Goal: Transaction & Acquisition: Register for event/course

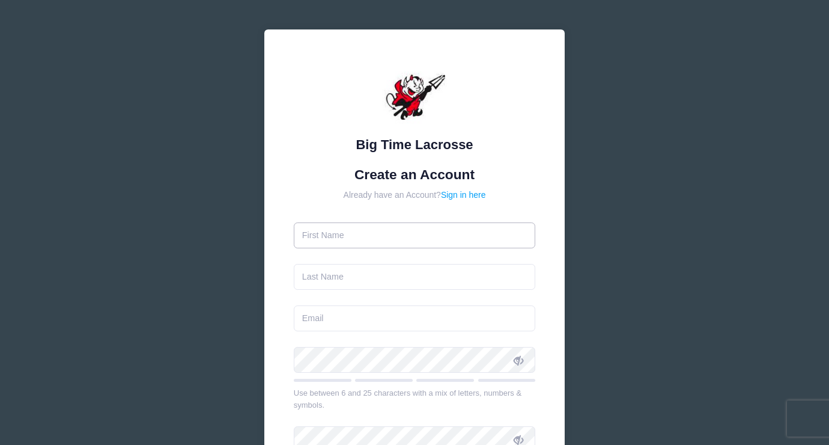
click at [353, 239] on input "text" at bounding box center [415, 235] width 242 height 26
type input "Sam"
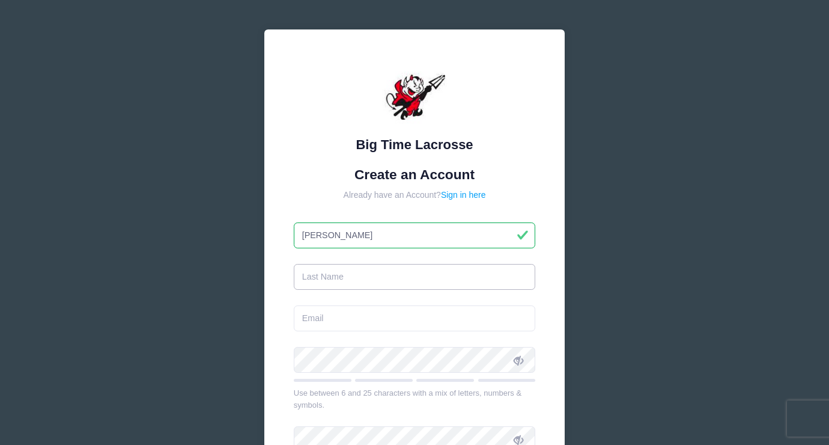
type input "Pennington"
type input "[EMAIL_ADDRESS][DOMAIN_NAME]"
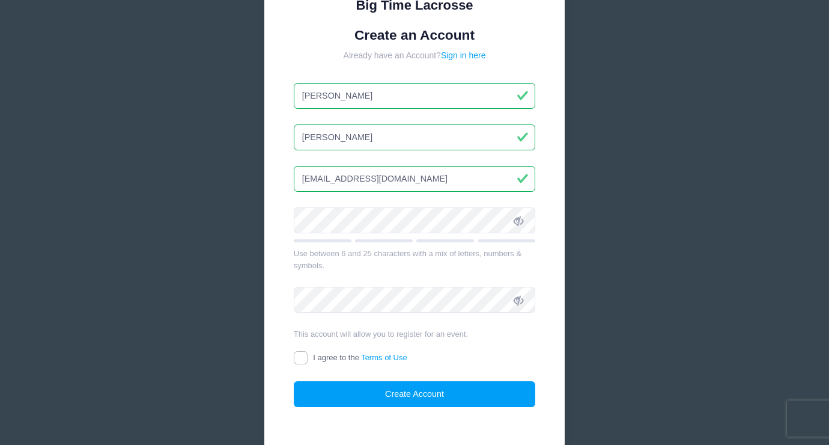
scroll to position [209, 0]
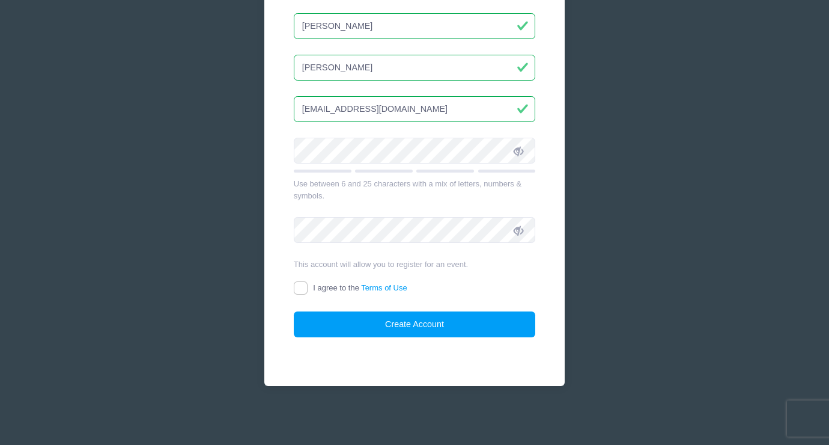
type input "Sam"
click at [582, 245] on div "Big Time Lacrosse Create an Account Already have an Account? Sign in here Sam P…" at bounding box center [414, 118] width 359 height 654
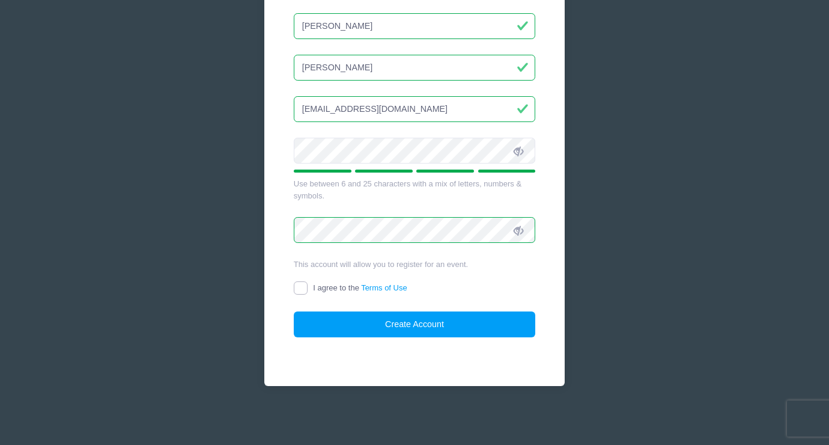
click at [299, 287] on input "I agree to the Terms of Use" at bounding box center [301, 288] width 14 height 14
checkbox input "true"
click at [469, 293] on div "I agree to the Terms of Use" at bounding box center [415, 289] width 242 height 14
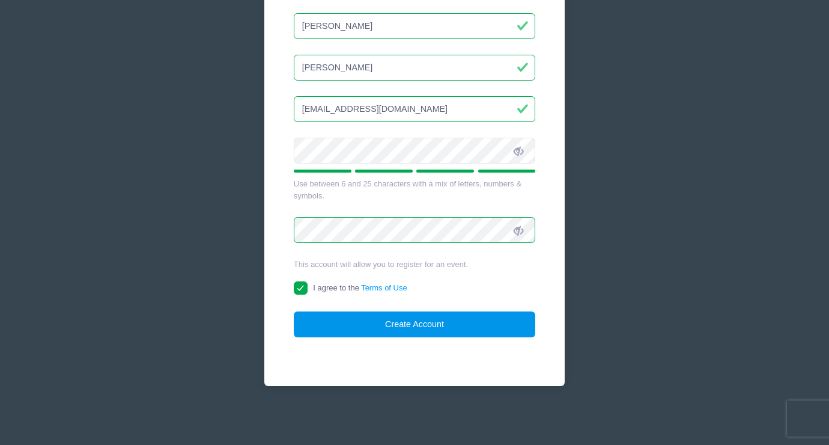
click at [433, 327] on button "Create Account" at bounding box center [415, 324] width 242 height 26
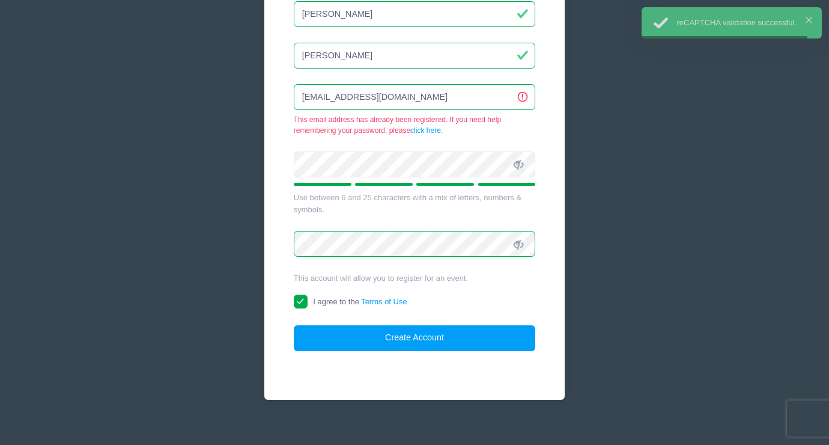
scroll to position [227, 0]
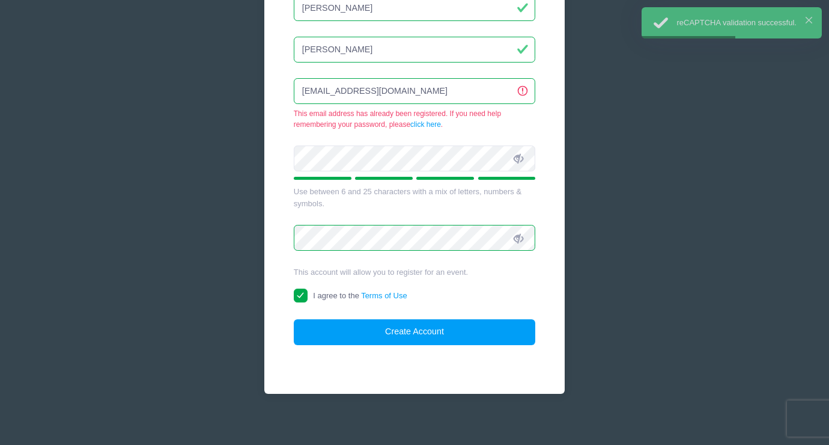
click at [0, 218] on nordpass-portal at bounding box center [0, 218] width 0 height 0
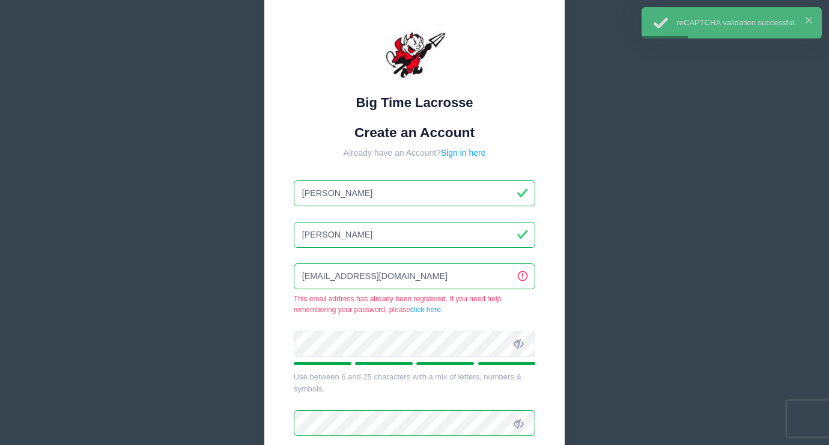
scroll to position [0, 0]
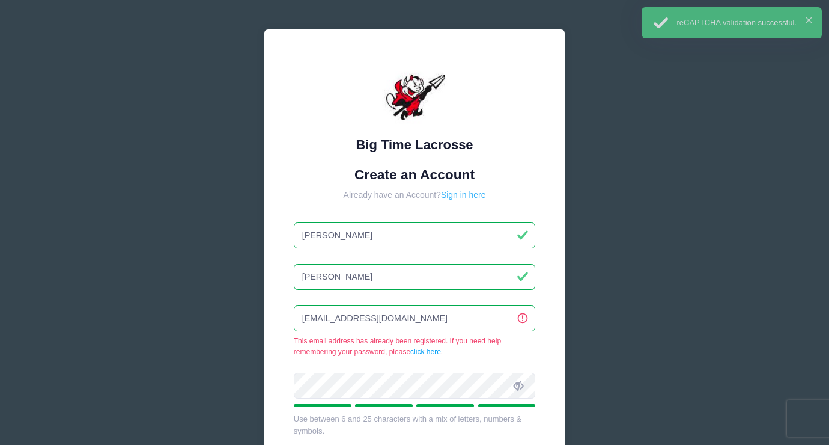
click at [466, 190] on link "Sign in here" at bounding box center [463, 195] width 45 height 10
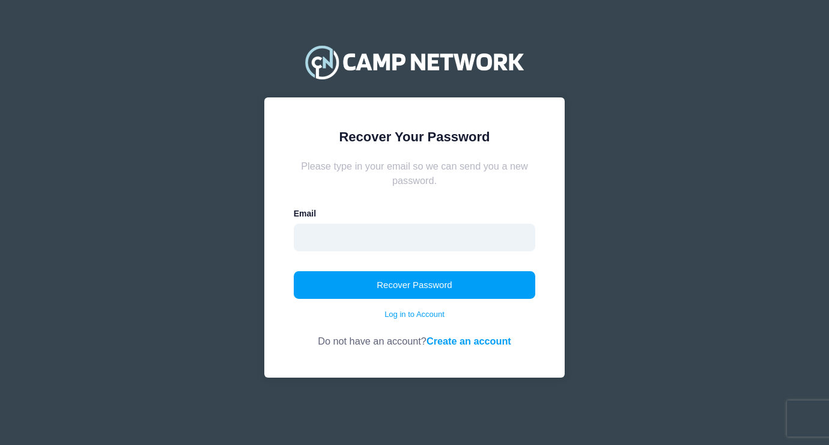
click at [379, 238] on input "email" at bounding box center [415, 238] width 242 height 28
type input "samuelgrayp@gmail.com"
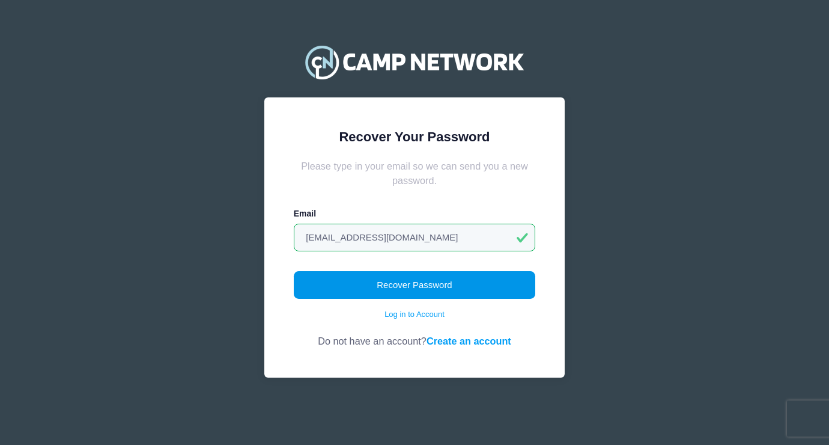
click at [392, 280] on button "Recover Password" at bounding box center [415, 285] width 242 height 28
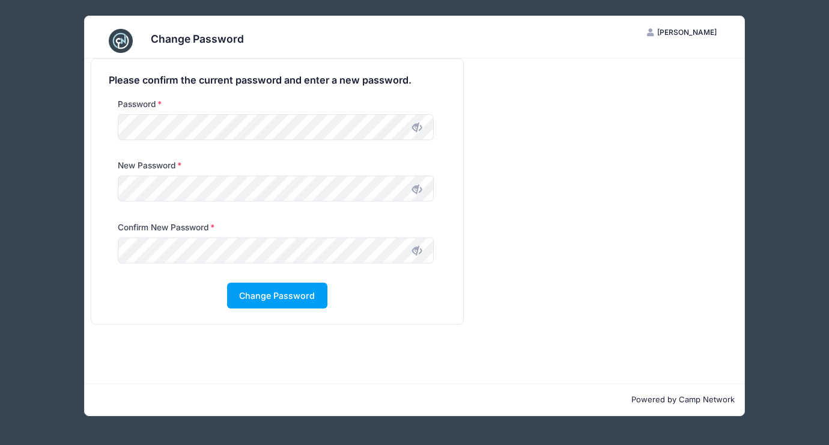
click at [419, 188] on icon at bounding box center [417, 189] width 10 height 10
click at [420, 252] on icon at bounding box center [417, 251] width 10 height 10
click at [267, 300] on button "Change Password" at bounding box center [277, 295] width 100 height 26
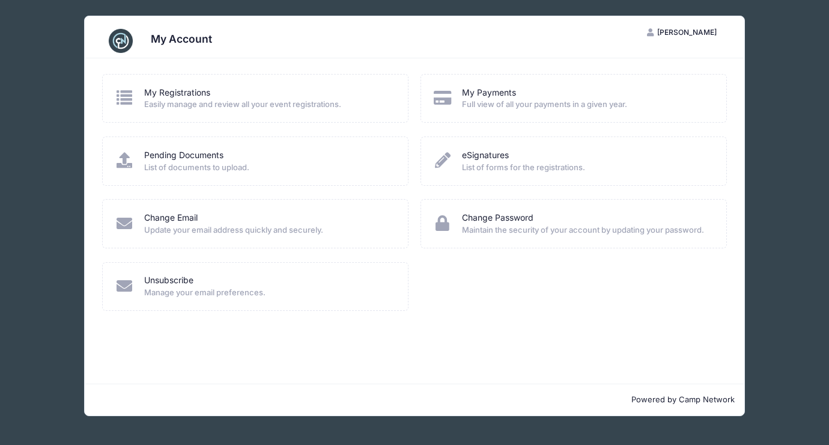
click at [0, 444] on nordpass-portal at bounding box center [0, 445] width 0 height 0
click at [190, 91] on link "My Registrations" at bounding box center [177, 93] width 66 height 13
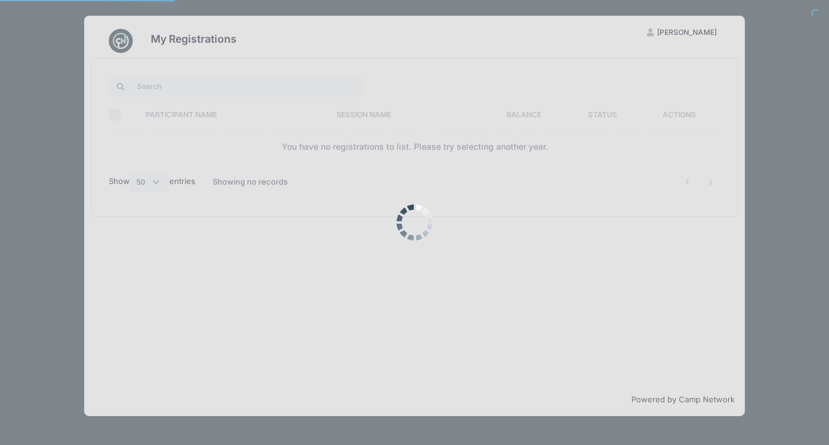
select select "50"
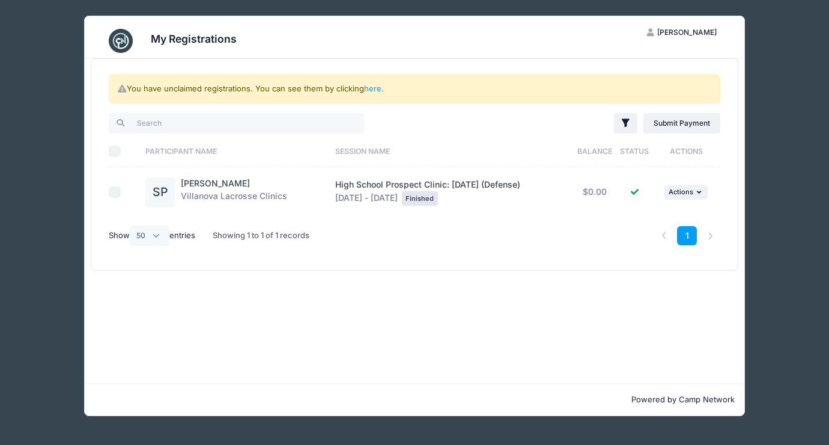
click at [118, 188] on input "checkbox" at bounding box center [115, 192] width 12 height 12
click at [115, 195] on input "checkbox" at bounding box center [115, 192] width 12 height 12
checkbox input "false"
click at [159, 123] on input "search" at bounding box center [236, 123] width 255 height 20
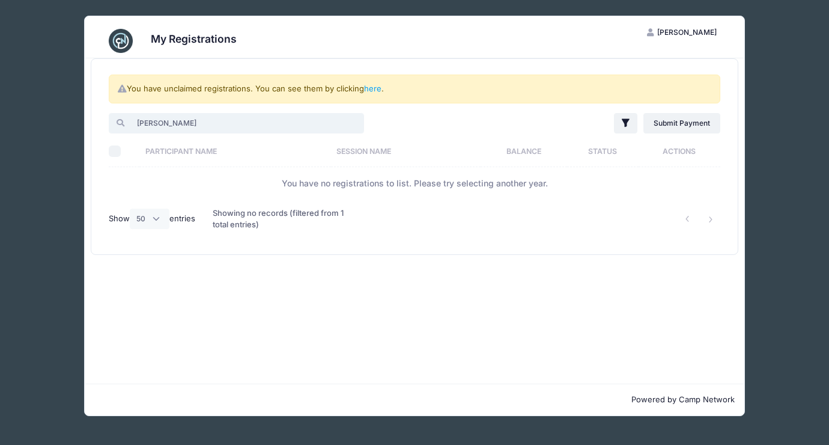
click at [264, 120] on input "dickinson" at bounding box center [236, 123] width 255 height 20
type input "dickinson"
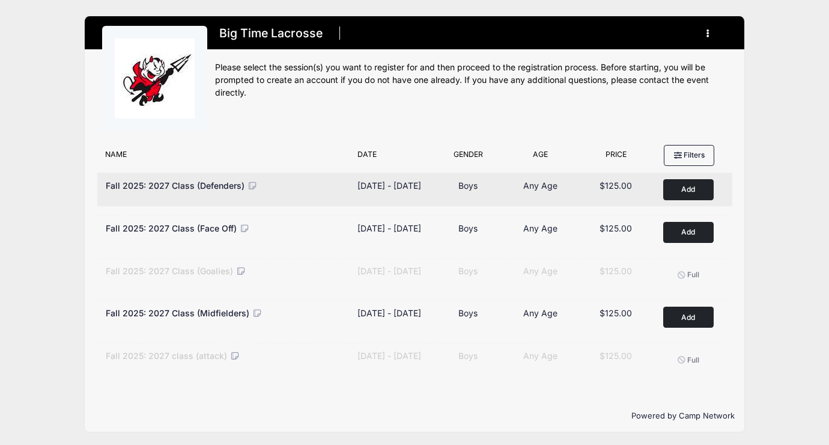
click at [687, 195] on button "Add to Cart" at bounding box center [688, 189] width 50 height 21
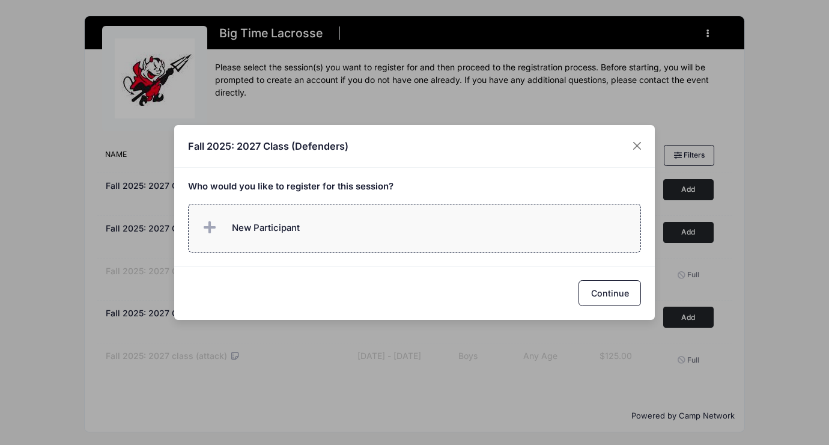
click at [299, 233] on span "New Participant" at bounding box center [266, 227] width 68 height 13
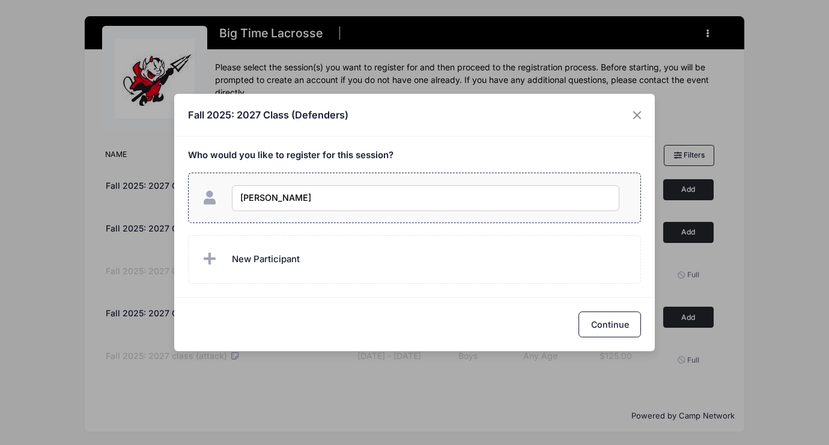
type input "Sam Pennington"
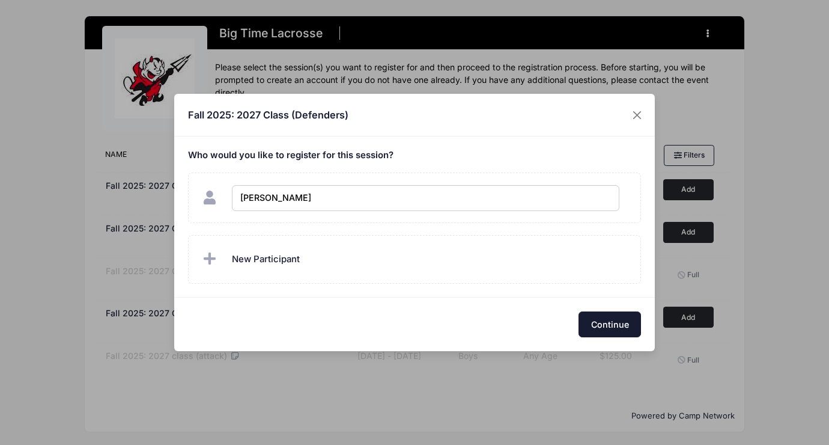
checkbox input "true"
click at [620, 320] on button "Continue" at bounding box center [610, 324] width 62 height 26
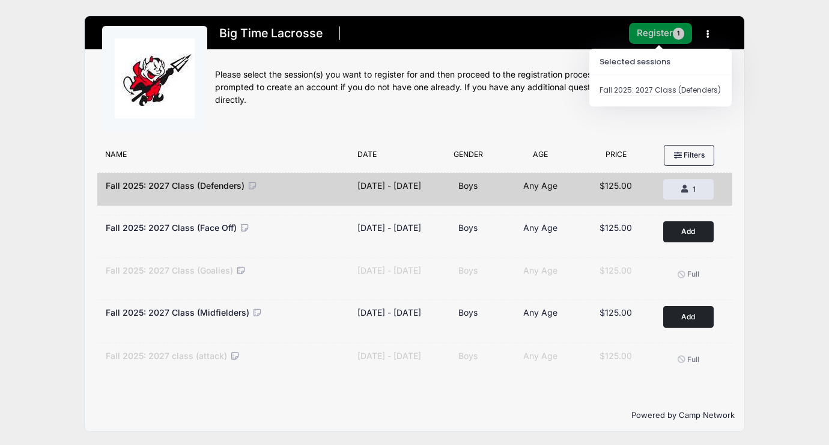
click at [664, 31] on button "Register 1" at bounding box center [661, 33] width 64 height 21
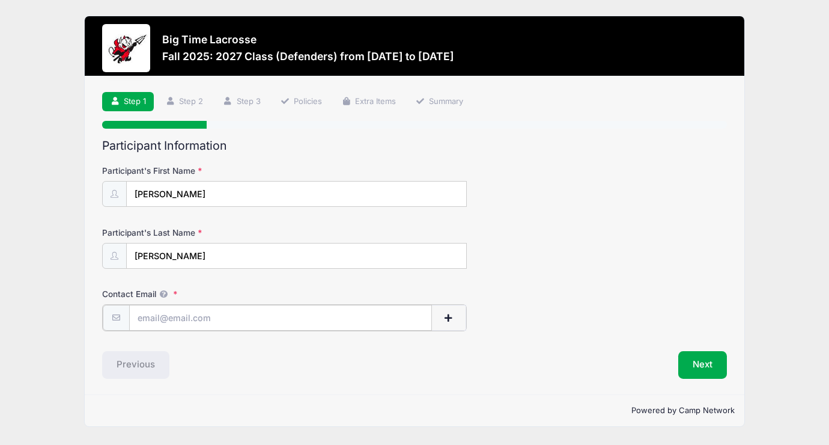
click at [203, 318] on input "Contact Email" at bounding box center [280, 318] width 303 height 26
type input "[EMAIL_ADDRESS][DOMAIN_NAME]"
click at [307, 347] on div "Participant Information Participant's First Name Sam Participant's Last Name Pe…" at bounding box center [414, 258] width 625 height 239
click at [701, 364] on button "Next" at bounding box center [702, 364] width 49 height 28
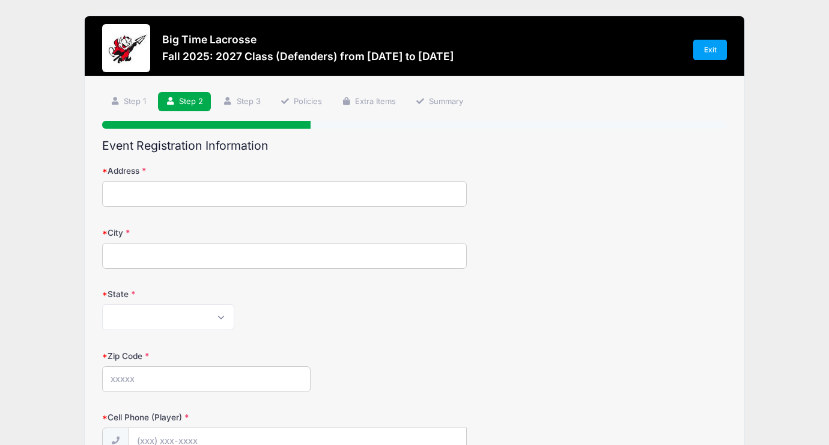
click at [317, 196] on input "Address" at bounding box center [284, 194] width 364 height 26
type input "104 College Ave"
type input "Haverford"
select select "PA"
type input "19041"
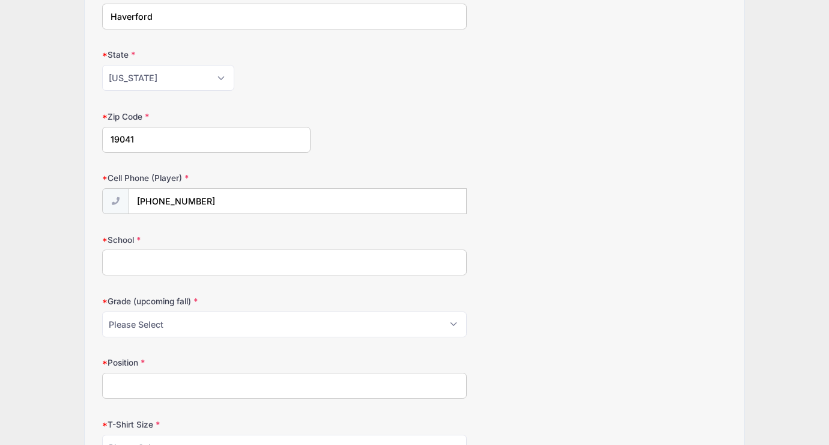
scroll to position [265, 0]
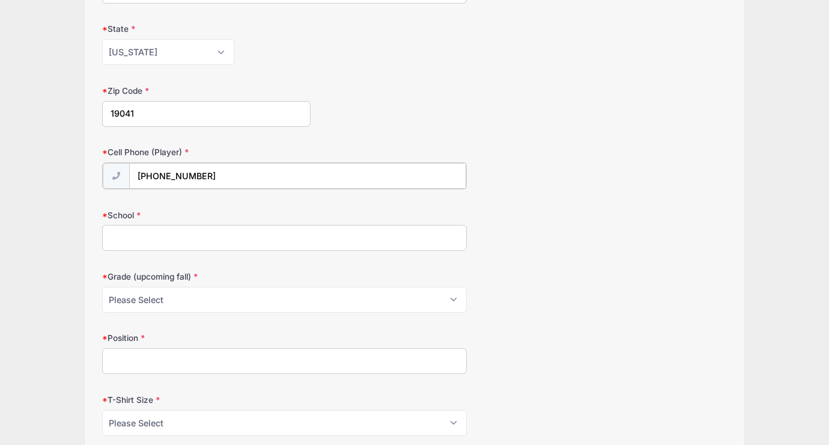
drag, startPoint x: 221, startPoint y: 181, endPoint x: 162, endPoint y: 177, distance: 59.6
click at [162, 177] on input "(610) 787-2360" at bounding box center [297, 176] width 337 height 26
type input "(610) 331-8053"
click at [158, 238] on input "School" at bounding box center [284, 237] width 364 height 26
type input "Episcopal Academy"
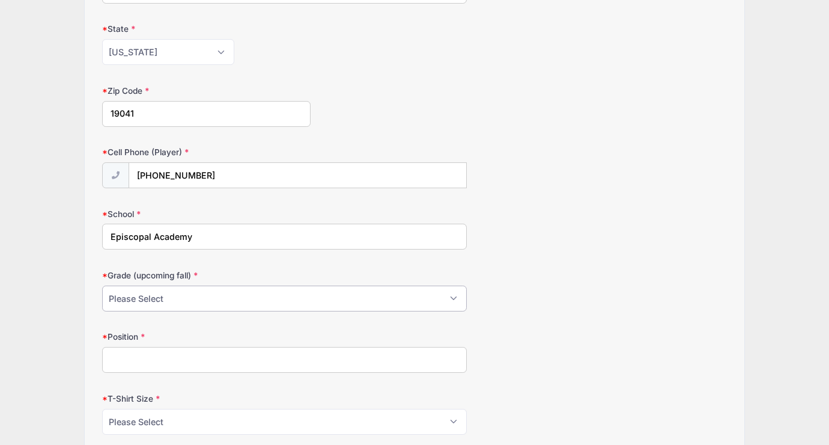
click at [166, 291] on select "Please Select Pre-K 1st 2nd 3rd 4th 5th 6th 7th 8th 9th 10th 11th 12th" at bounding box center [284, 298] width 364 height 26
select select "11th"
click at [102, 285] on select "Please Select Pre-K 1st 2nd 3rd 4th 5th 6th 7th 8th 9th 10th 11th 12th" at bounding box center [284, 298] width 364 height 26
click at [144, 364] on input "Position" at bounding box center [284, 360] width 364 height 26
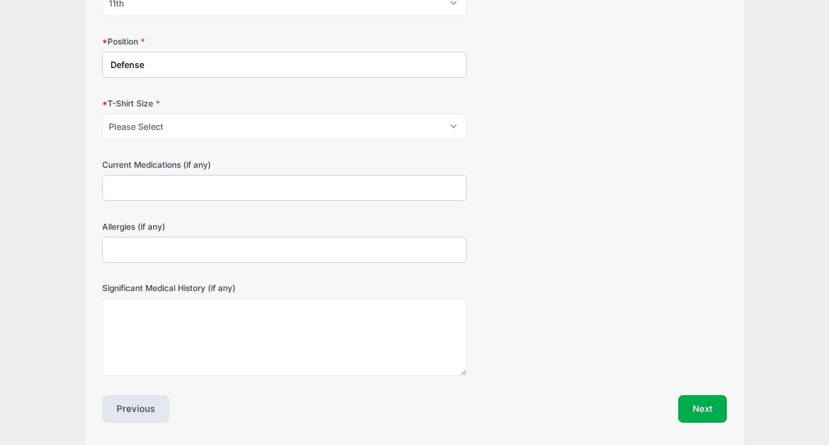
scroll to position [558, 0]
type input "Defense"
click at [163, 130] on select "Please Select Youth Small Youth Medium Youth Large Adult Small Adult Medium Adu…" at bounding box center [284, 128] width 364 height 26
select select "Adult XL"
click at [102, 115] on select "Please Select Youth Small Youth Medium Youth Large Adult Small Adult Medium Adu…" at bounding box center [284, 128] width 364 height 26
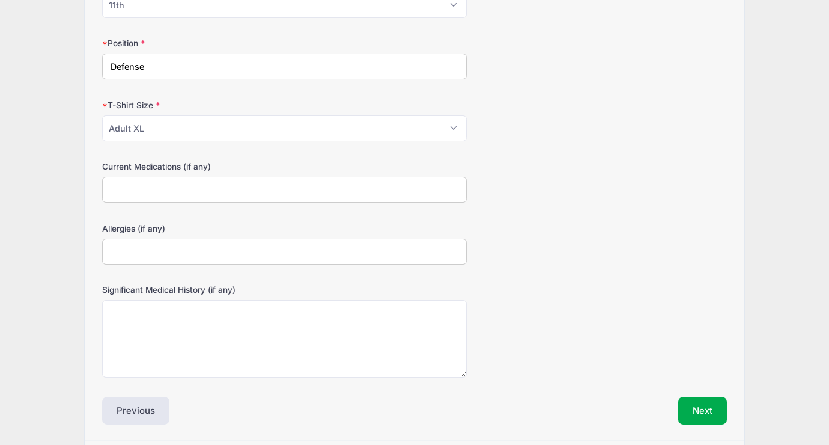
click at [145, 190] on input "Current Medications (if any)" at bounding box center [284, 190] width 364 height 26
type input "B"
type input "None"
click at [144, 253] on input "Allergies (if any)" at bounding box center [284, 252] width 364 height 26
type input "None"
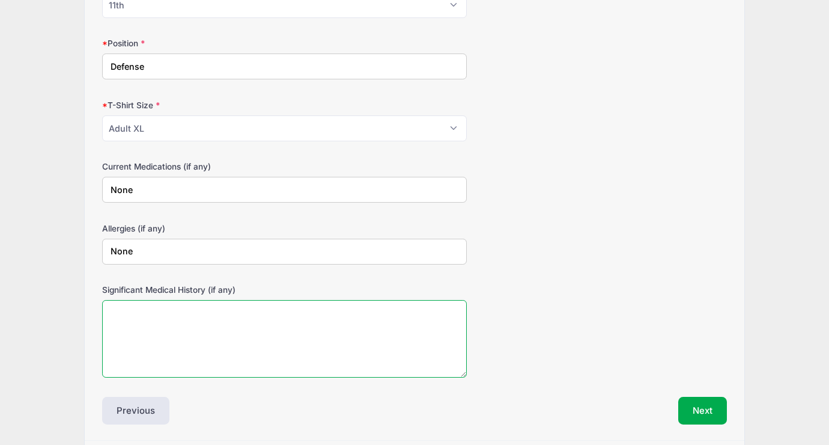
click at [163, 314] on textarea "Significant Medical History (if any)" at bounding box center [284, 339] width 364 height 78
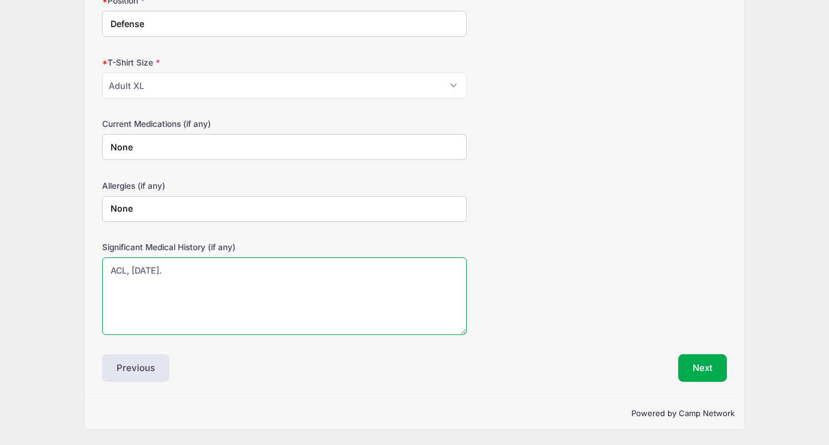
click at [138, 266] on textarea "ACL, 2 years ago." at bounding box center [284, 296] width 364 height 78
type textarea "ACL, 2+ years ago."
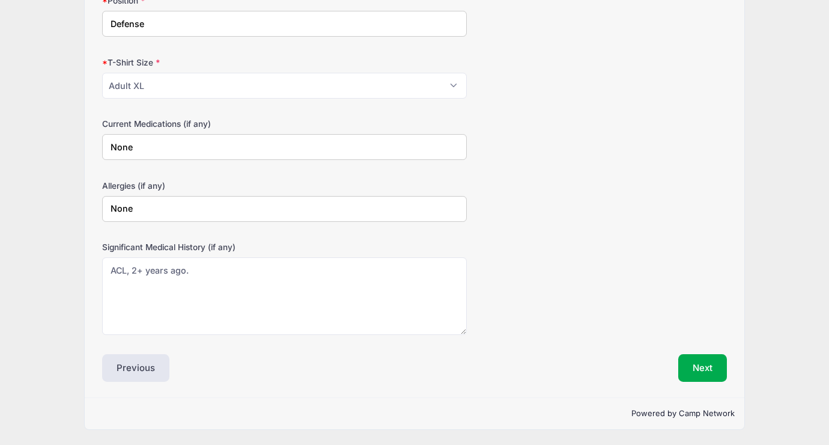
click at [347, 375] on div "Previous" at bounding box center [256, 368] width 318 height 28
click at [702, 364] on button "Next" at bounding box center [702, 368] width 49 height 28
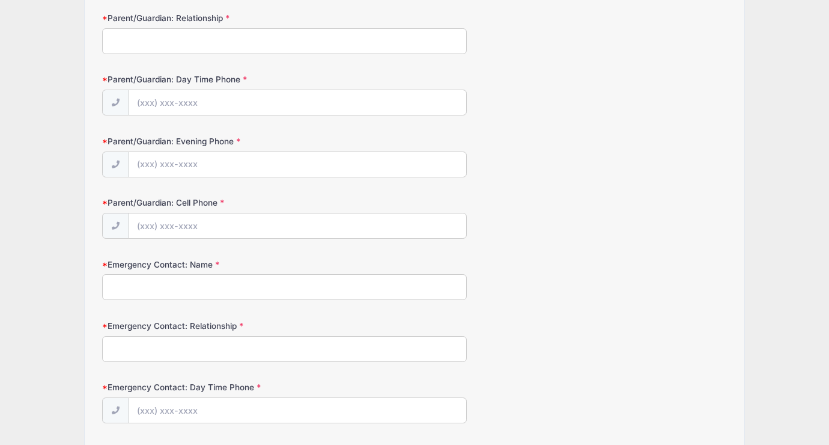
scroll to position [0, 0]
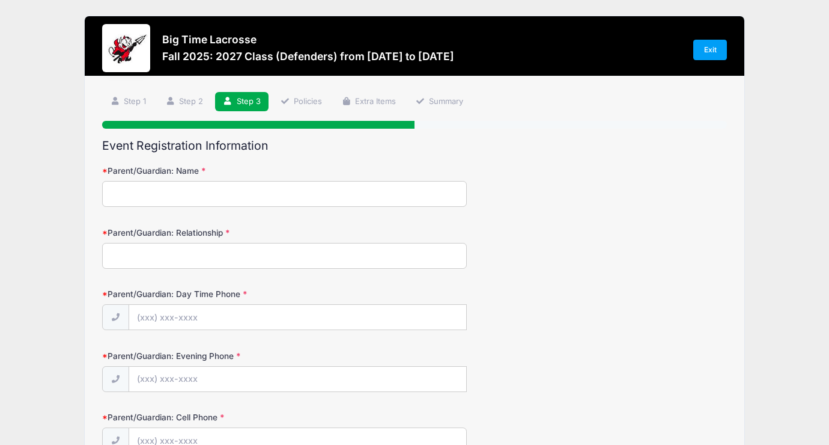
click at [241, 191] on input "Parent/Guardian: Name" at bounding box center [284, 194] width 364 height 26
type input "Anne Katzen Pennington"
type input "(610) 787-2360"
click at [219, 255] on input "Parent/Guardian: Relationship" at bounding box center [284, 256] width 364 height 26
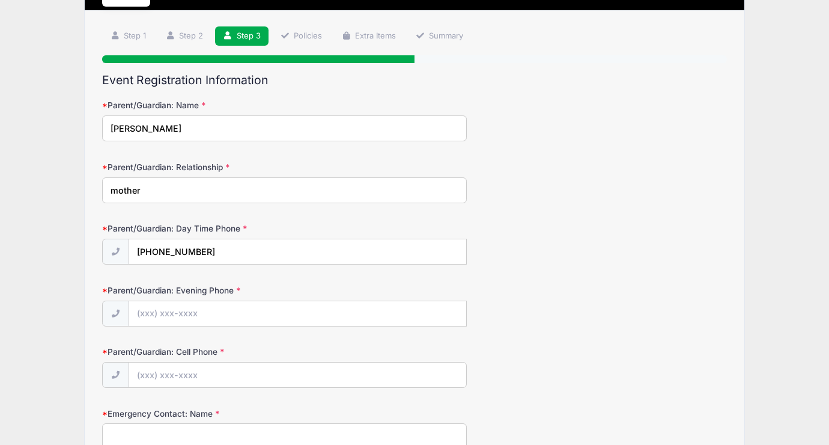
scroll to position [67, 0]
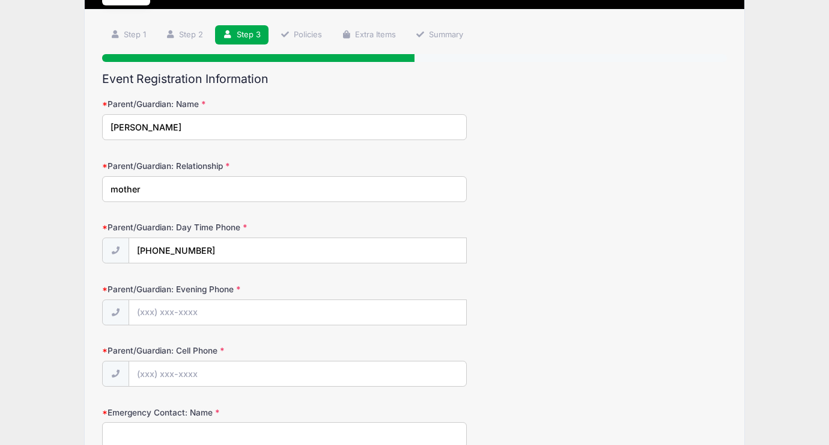
type input "mother"
click at [185, 311] on input "Parent/Guardian: Evening Phone" at bounding box center [297, 313] width 337 height 26
type input "(610) 212-4778"
click at [178, 367] on input "Parent/Guardian: Cell Phone" at bounding box center [297, 374] width 337 height 26
type input "(610) 787-2360"
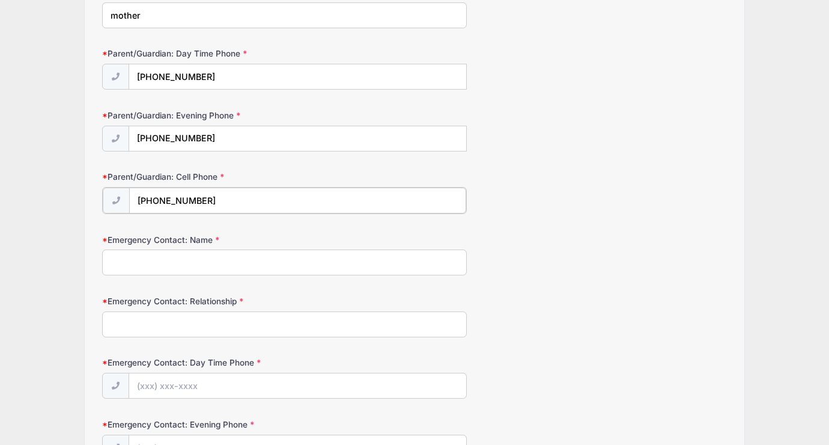
scroll to position [248, 0]
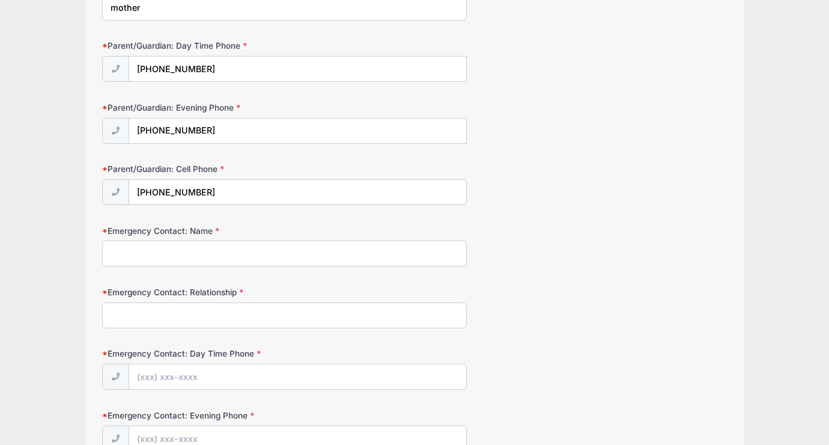
click at [311, 255] on input "Emergency Contact: Name" at bounding box center [284, 253] width 364 height 26
type input "Jane KAtzen"
type input "grandmother"
click at [142, 252] on input "Jane KAtzen" at bounding box center [284, 253] width 364 height 26
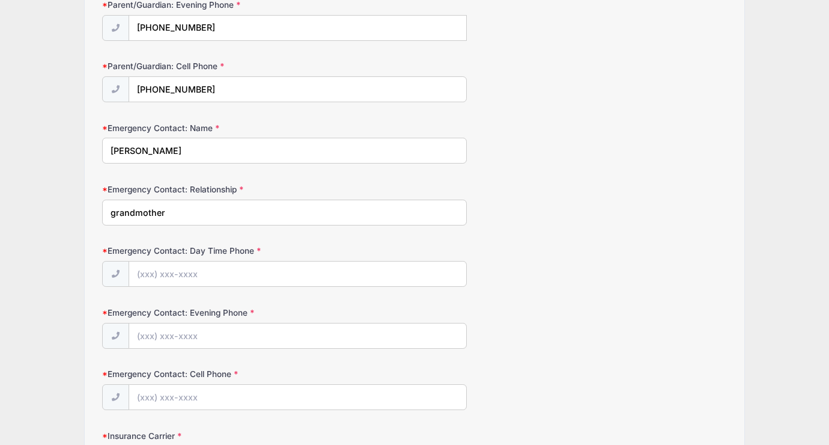
scroll to position [359, 0]
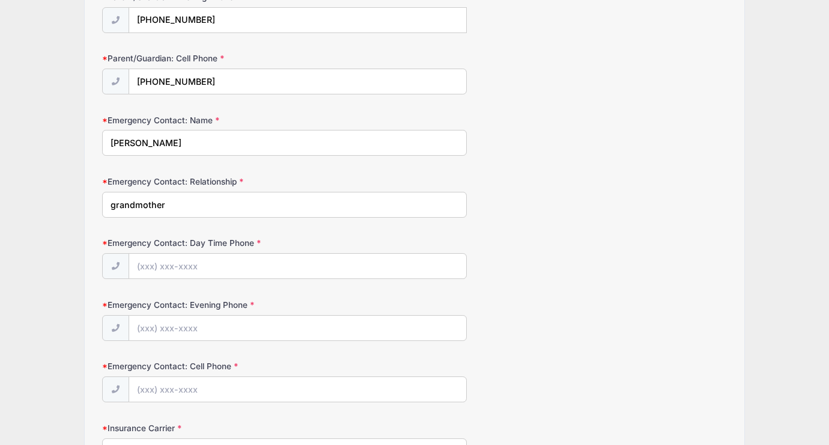
type input "Jane Katzen"
click at [135, 265] on input "Emergency Contact: Day Time Phone" at bounding box center [297, 267] width 337 height 26
type input "(610) 642-1952"
click at [135, 341] on div at bounding box center [284, 328] width 364 height 27
type input "(610) 642-1952"
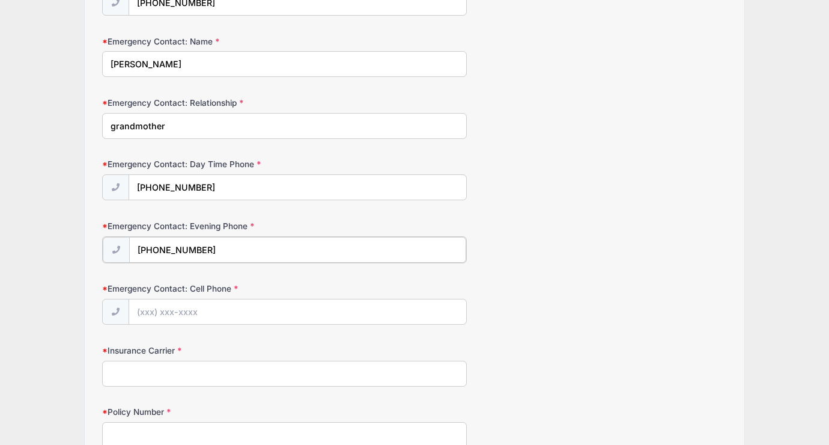
scroll to position [438, 0]
click at [153, 308] on input "Emergency Contact: Cell Phone" at bounding box center [297, 310] width 337 height 26
click at [154, 310] on input "Emergency Contact: Cell Phone" at bounding box center [297, 310] width 337 height 26
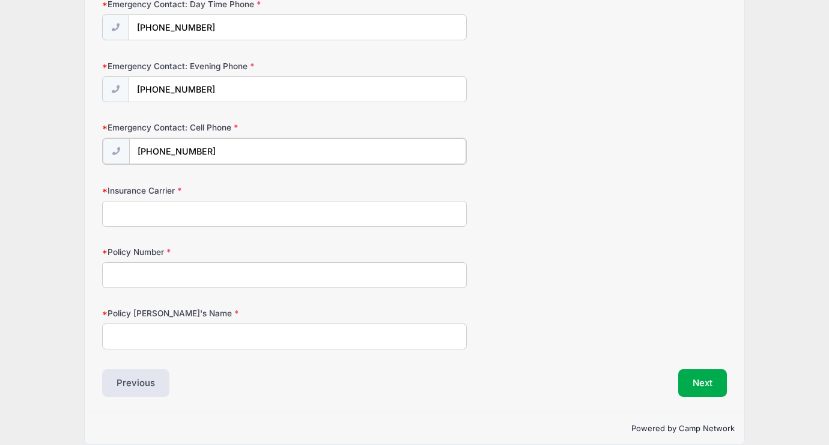
scroll to position [598, 0]
type input "(484) 433-6887"
click at [148, 210] on input "Insurance Carrier" at bounding box center [284, 212] width 364 height 26
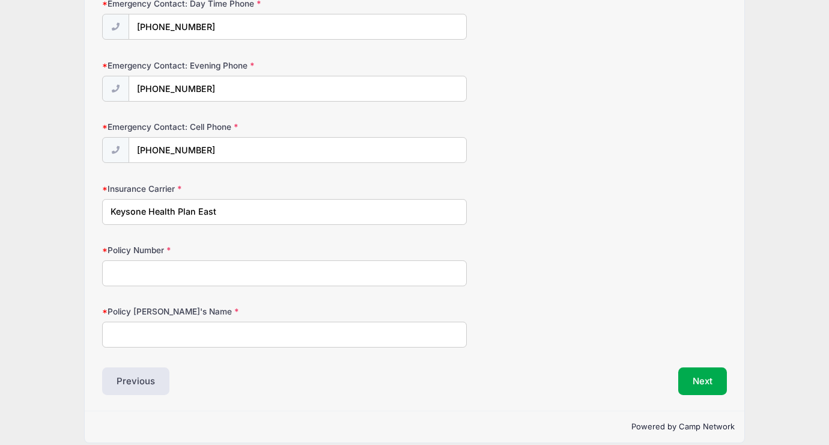
click at [132, 211] on input "Keysone Health Plan East" at bounding box center [284, 212] width 364 height 26
type input "Keystone Health Plan East"
click at [151, 268] on input "Policy Number" at bounding box center [284, 273] width 364 height 26
type input "QEB8019016904"
click at [148, 332] on input "Policy Holder's Name" at bounding box center [284, 334] width 364 height 26
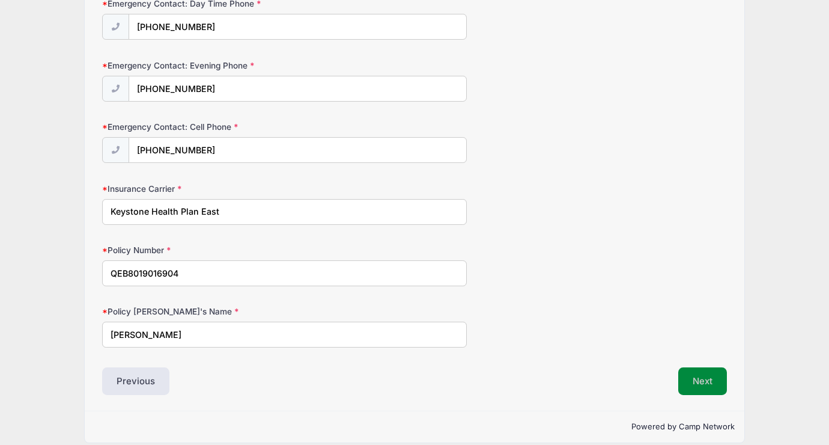
type input "Nathanael Pennington"
click at [707, 382] on button "Next" at bounding box center [702, 381] width 49 height 28
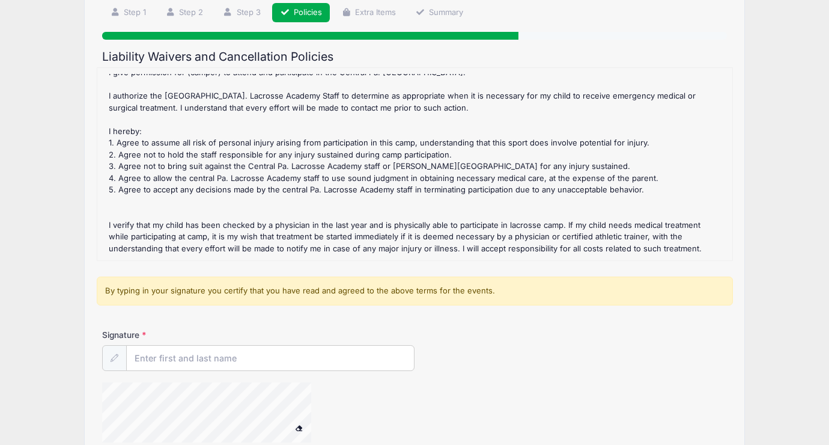
scroll to position [204, 0]
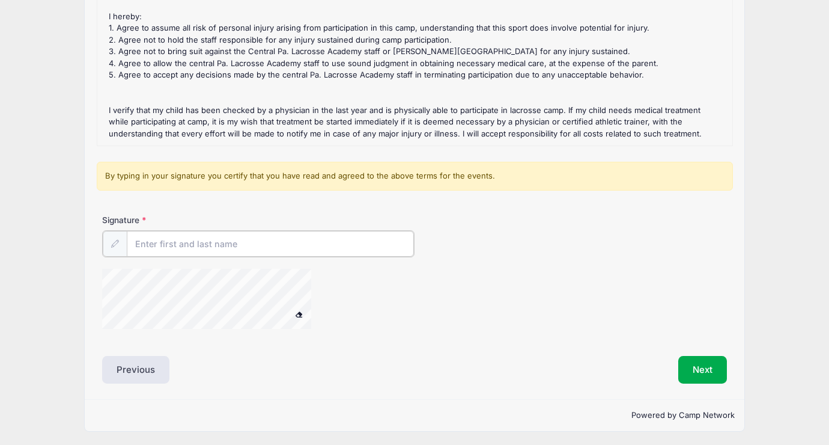
click at [186, 246] on input "Signature" at bounding box center [270, 244] width 287 height 26
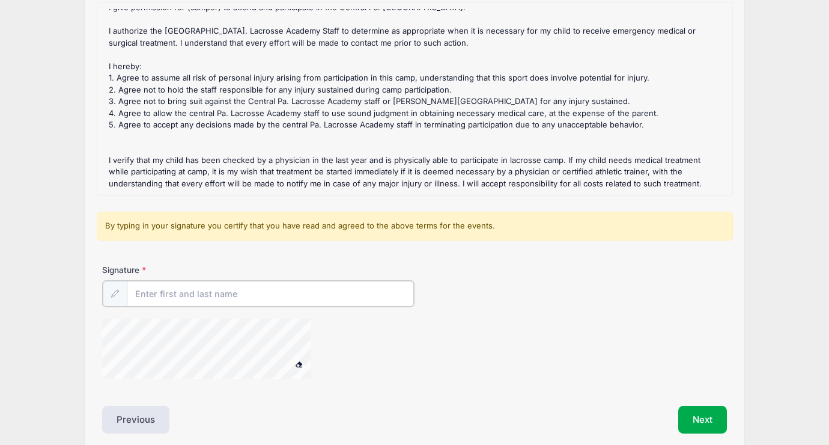
scroll to position [189, 0]
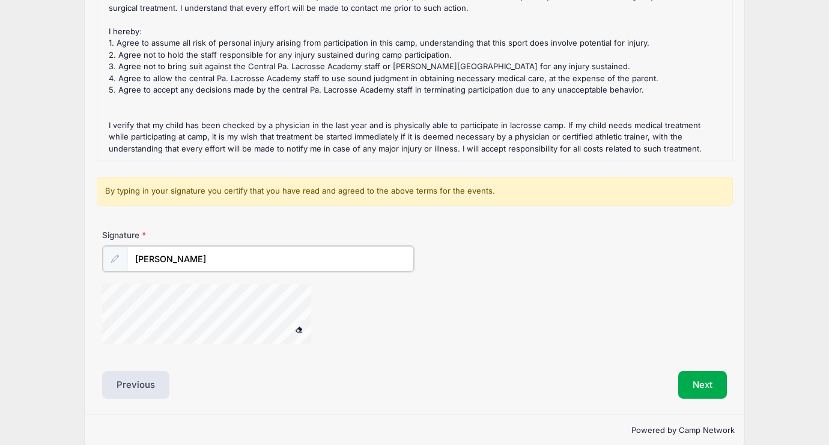
type input "Anne Pennington"
click at [474, 322] on div at bounding box center [310, 314] width 416 height 64
click at [688, 388] on button "Next" at bounding box center [702, 384] width 49 height 28
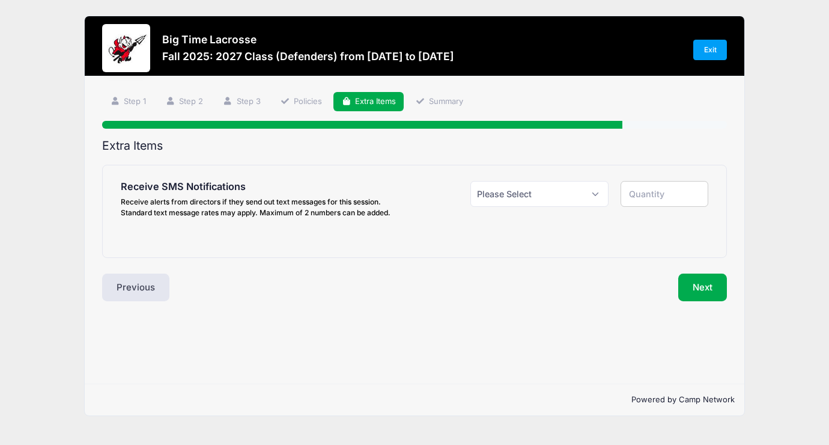
scroll to position [0, 0]
click at [572, 194] on select "Please Select Yes ($0.00) No" at bounding box center [540, 194] width 138 height 26
select select "1"
click at [471, 181] on select "Please Select Yes ($0.00) No" at bounding box center [540, 194] width 138 height 26
type input "1"
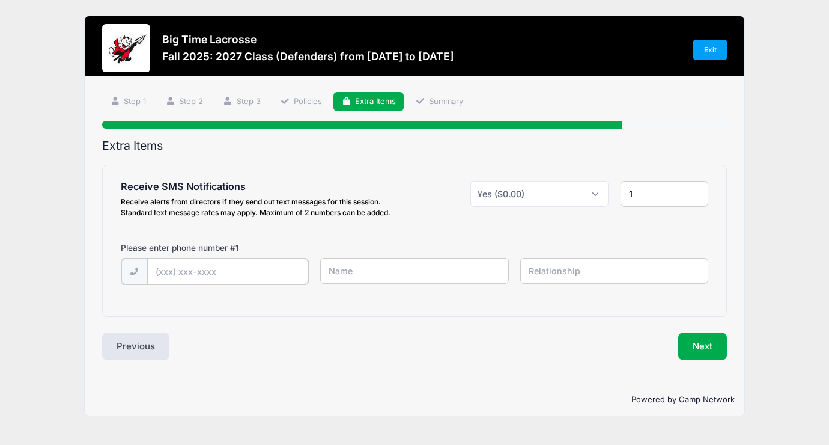
click at [210, 275] on input "text" at bounding box center [227, 271] width 161 height 26
type input "(610) 787-2360"
click at [403, 272] on input "text" at bounding box center [414, 271] width 188 height 26
type input "Anne"
drag, startPoint x: 239, startPoint y: 270, endPoint x: 148, endPoint y: 267, distance: 91.4
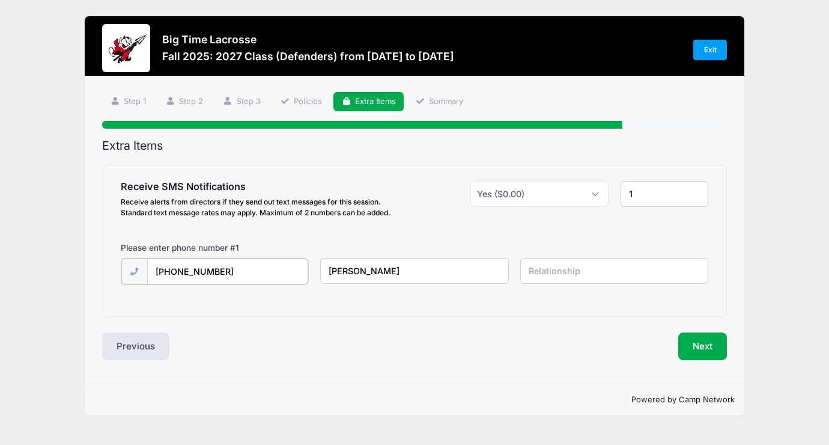
click at [148, 267] on input "(610) 787-2360" at bounding box center [227, 271] width 161 height 26
type input "(610) 331-8053"
drag, startPoint x: 376, startPoint y: 279, endPoint x: 300, endPoint y: 274, distance: 75.9
click at [300, 275] on div "(610) 331-8053 Anne" at bounding box center [415, 278] width 600 height 41
click at [568, 275] on input "text" at bounding box center [614, 271] width 188 height 26
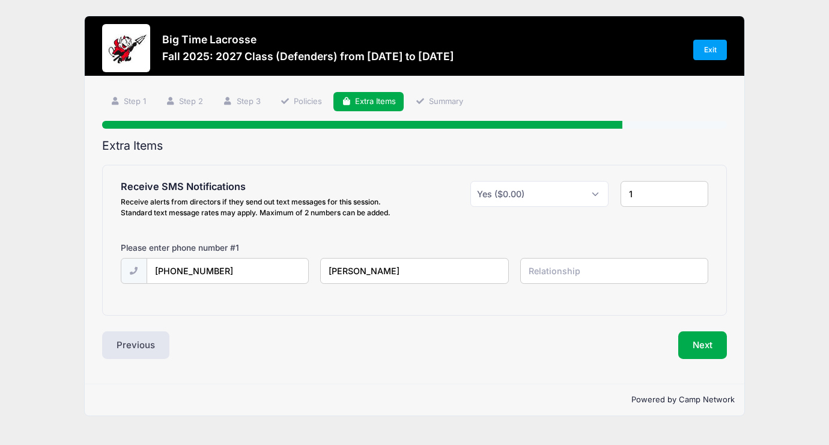
click at [365, 274] on input "[PERSON_NAME]" at bounding box center [414, 271] width 188 height 26
type input "Sam Pennington"
click at [351, 320] on div "Extra Items Receive SMS Notifications Receive alerts from directors if they sen…" at bounding box center [414, 249] width 625 height 221
click at [638, 192] on input "1" at bounding box center [665, 194] width 88 height 26
type input "2"
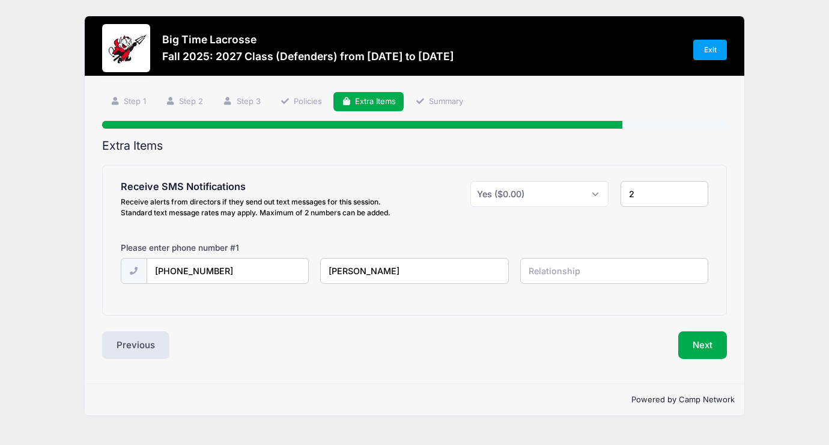
click at [697, 190] on input "2" at bounding box center [665, 194] width 88 height 26
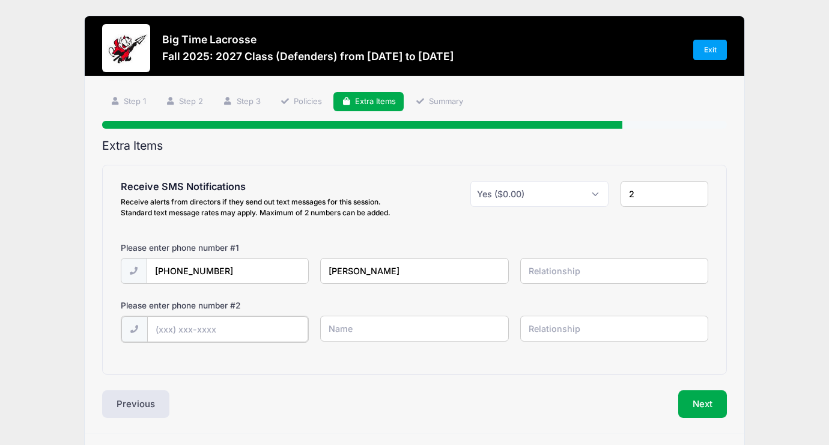
click at [242, 333] on input "text" at bounding box center [227, 329] width 161 height 26
type input "A"
type input "(610) 787-2360"
click at [362, 330] on input "text" at bounding box center [414, 328] width 188 height 26
type input "Anne Pennington"
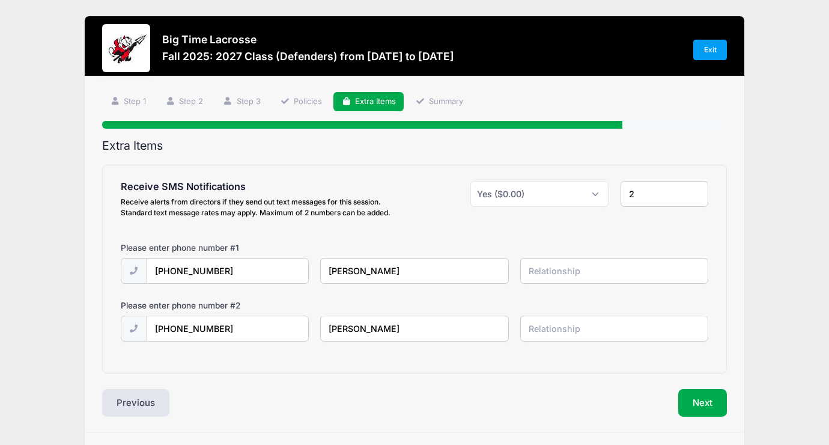
click at [576, 329] on input "text" at bounding box center [614, 328] width 188 height 26
click at [580, 324] on input "mother" at bounding box center [614, 328] width 188 height 26
click at [558, 337] on input "mother" at bounding box center [614, 328] width 188 height 26
type input "mother"
click at [581, 270] on input "text" at bounding box center [614, 271] width 188 height 26
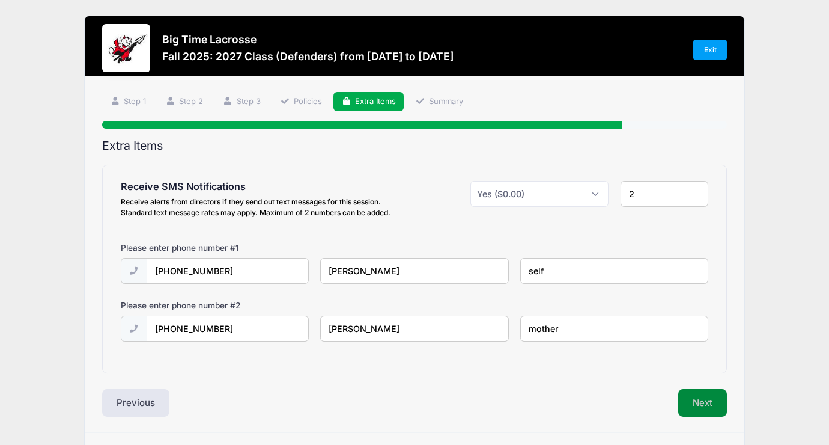
type input "self"
click at [706, 395] on button "Next" at bounding box center [702, 403] width 49 height 28
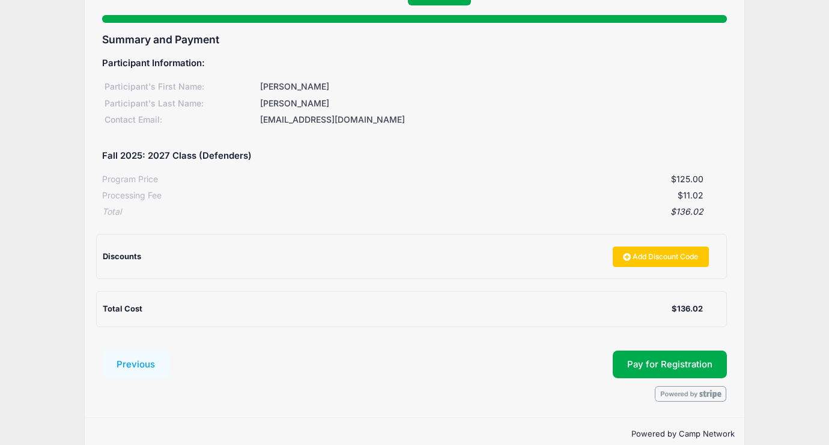
scroll to position [126, 0]
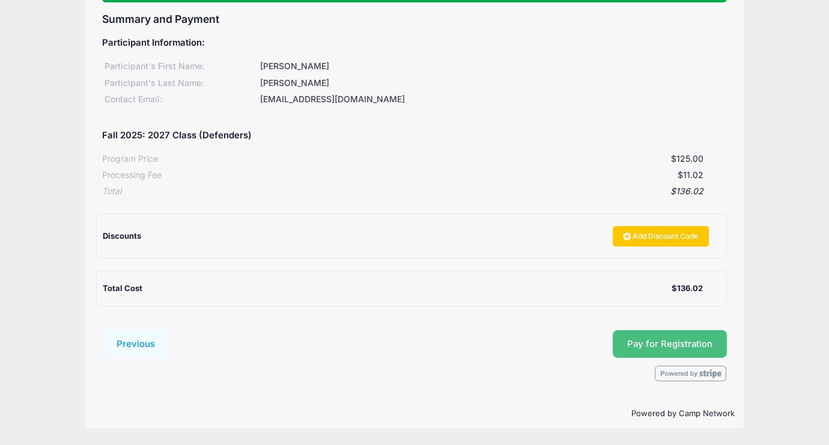
click at [651, 343] on button "Pay for Registration" at bounding box center [670, 344] width 114 height 28
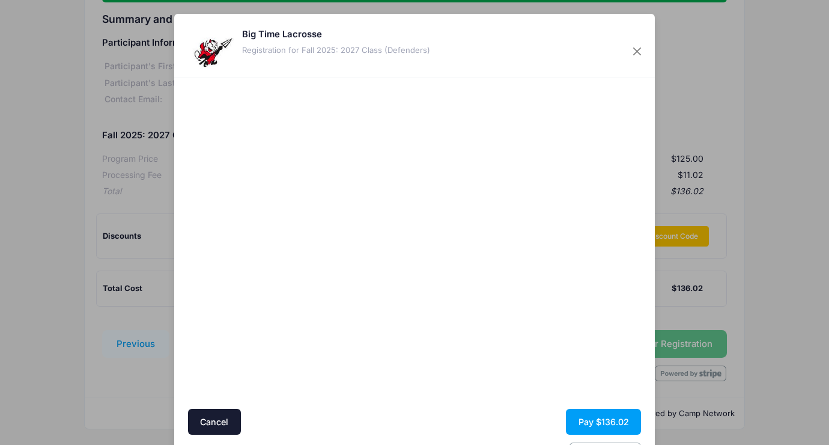
scroll to position [40, 0]
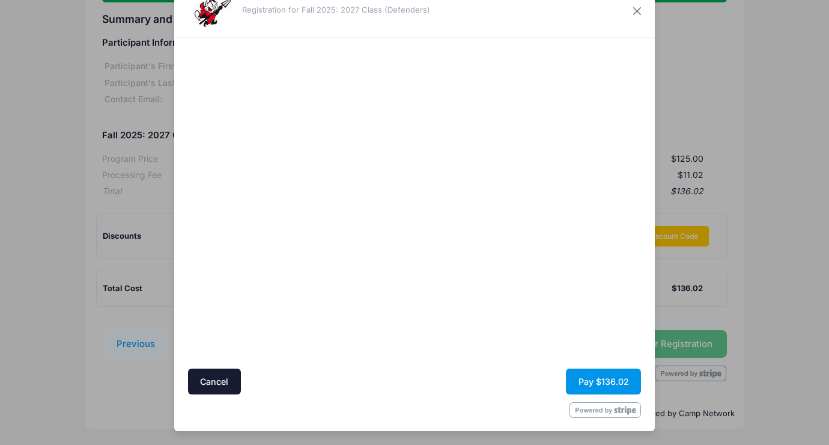
click at [605, 379] on button "Pay $136.02" at bounding box center [603, 381] width 75 height 26
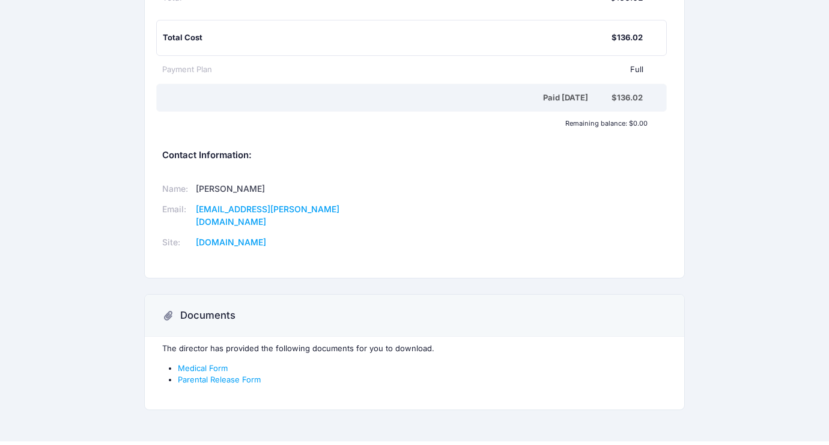
scroll to position [301, 0]
